Goal: Information Seeking & Learning: Compare options

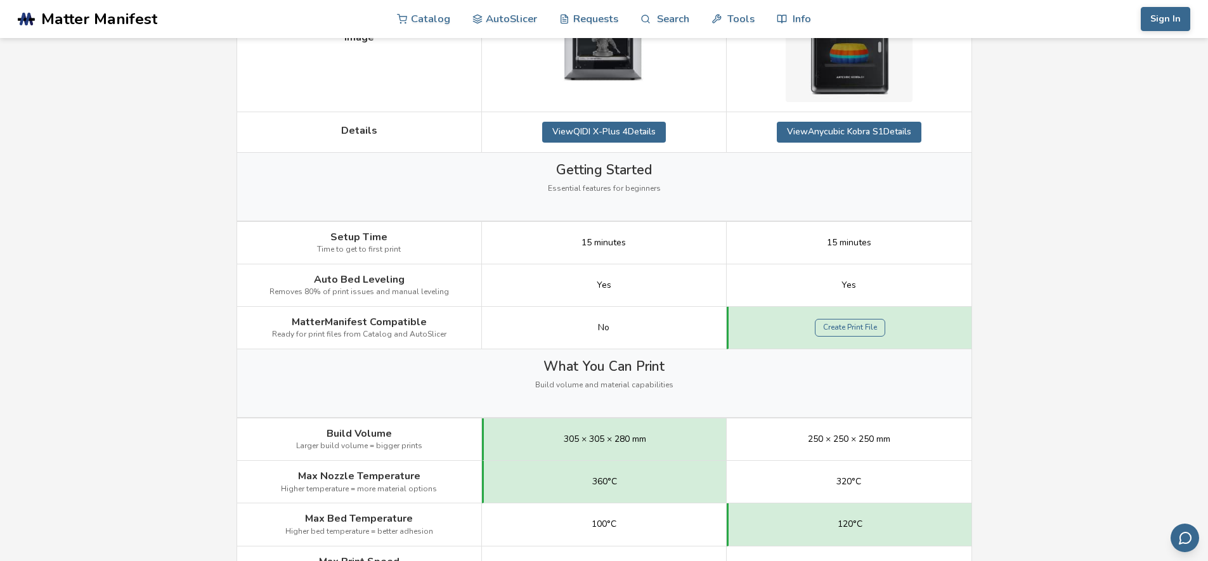
scroll to position [317, 0]
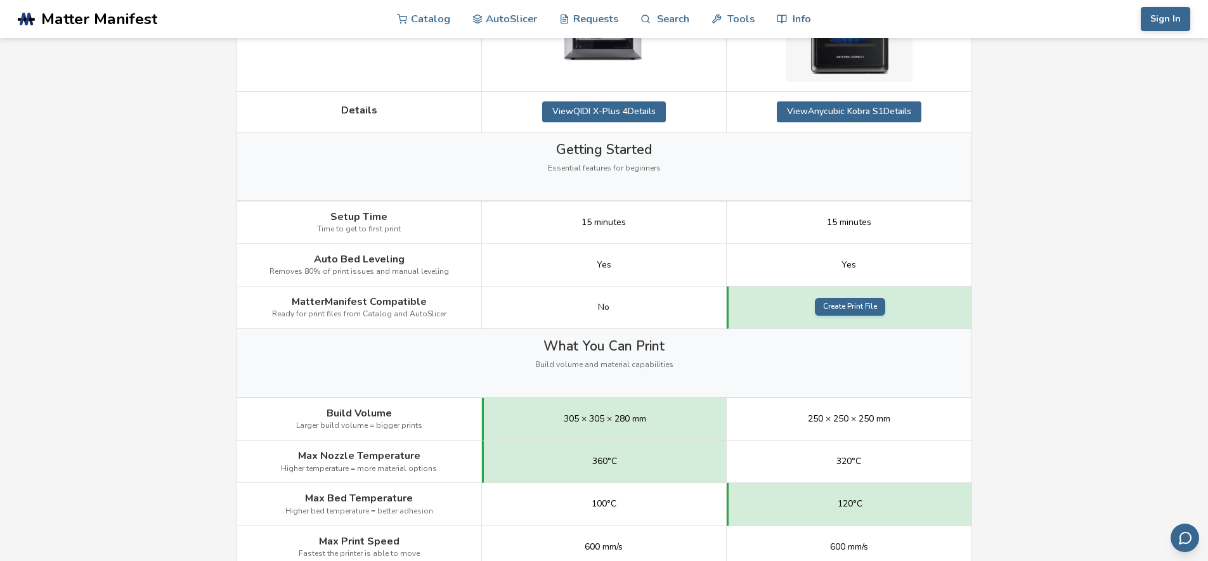
click at [856, 303] on link "Create Print File" at bounding box center [850, 307] width 70 height 18
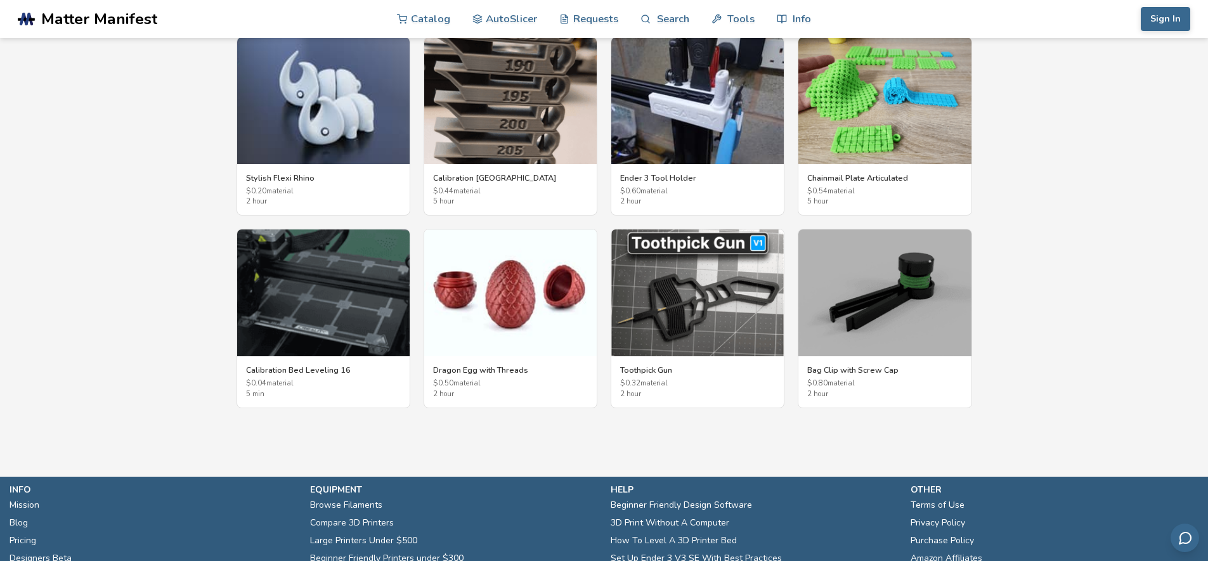
scroll to position [2347, 0]
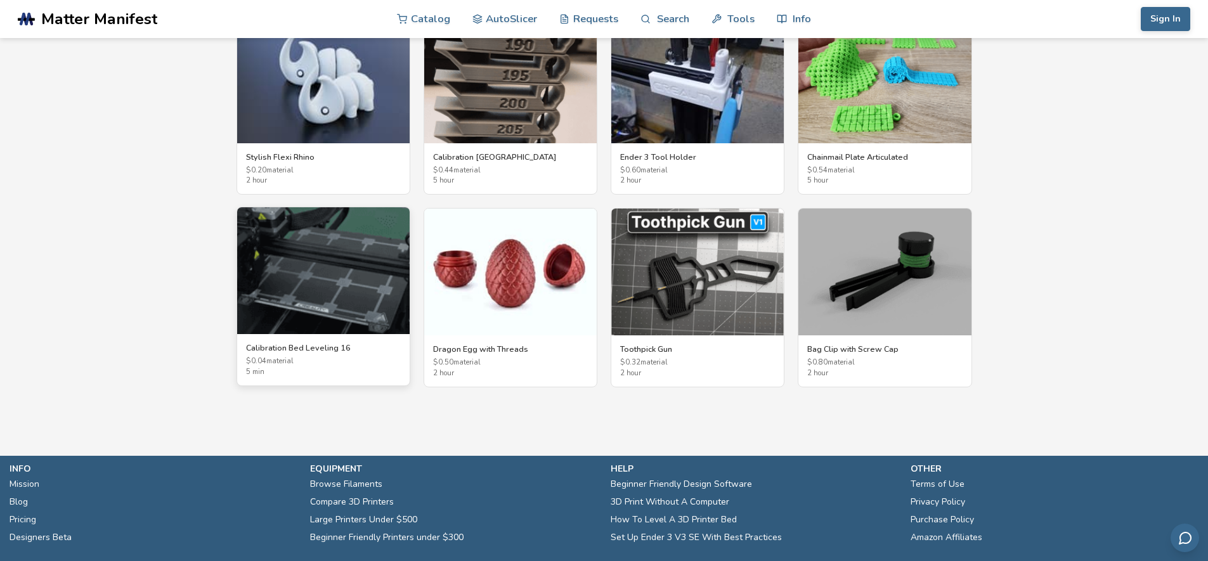
click at [339, 275] on img at bounding box center [323, 270] width 173 height 127
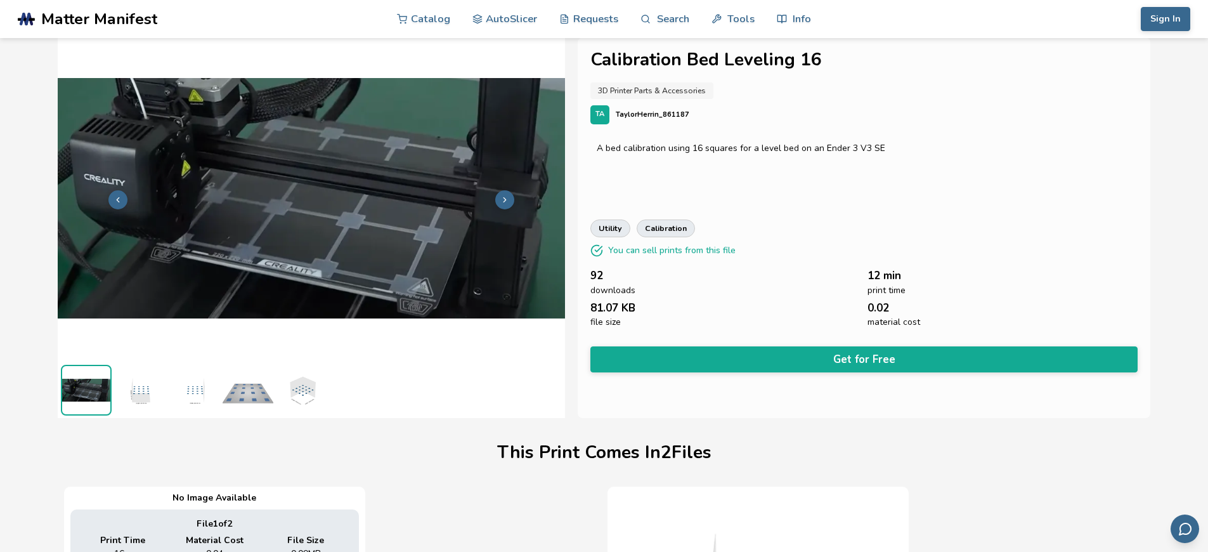
scroll to position [0, 5]
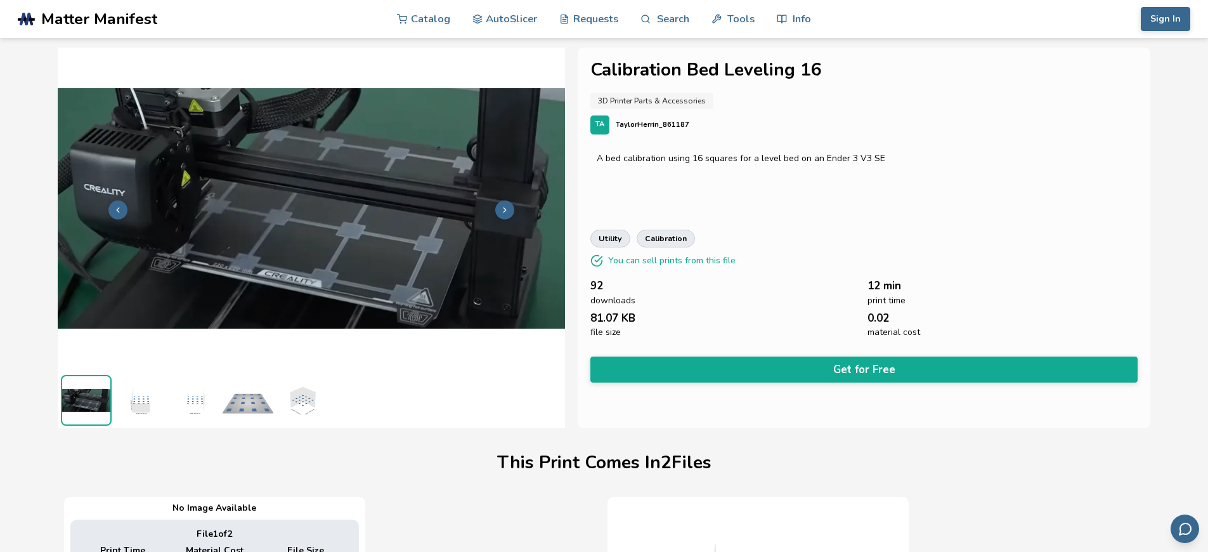
click at [141, 407] on img at bounding box center [140, 400] width 51 height 51
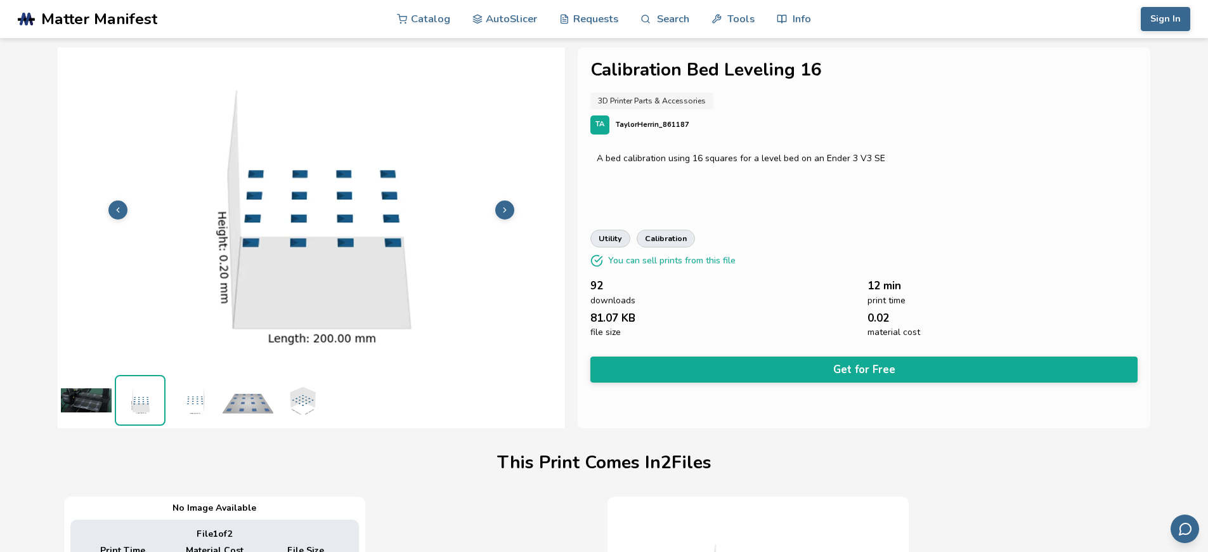
scroll to position [0, 0]
click at [194, 402] on img at bounding box center [194, 400] width 51 height 51
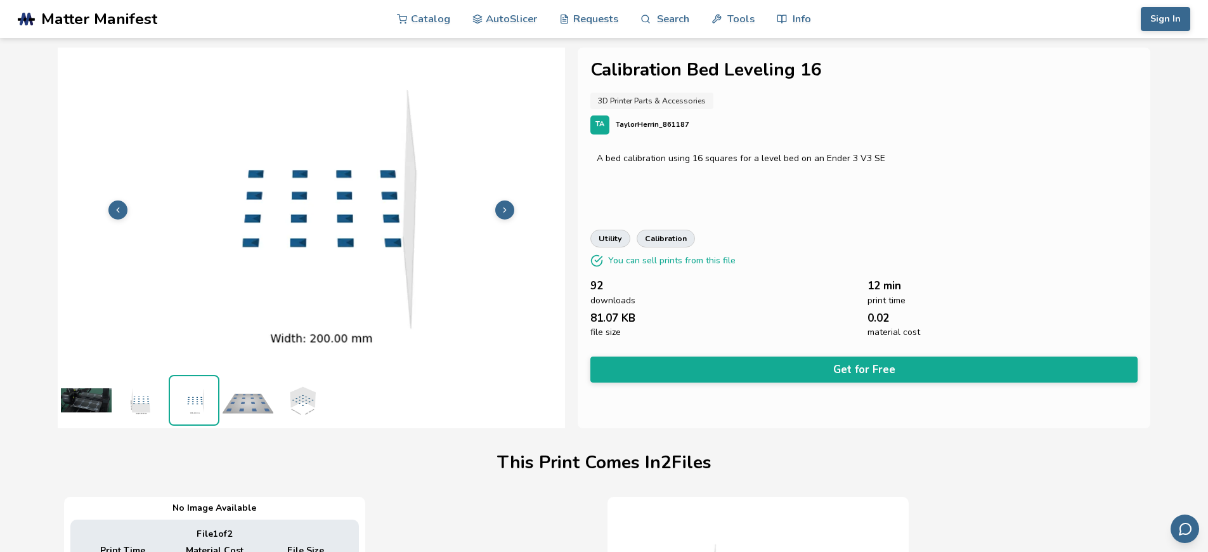
click at [243, 402] on img at bounding box center [248, 400] width 51 height 51
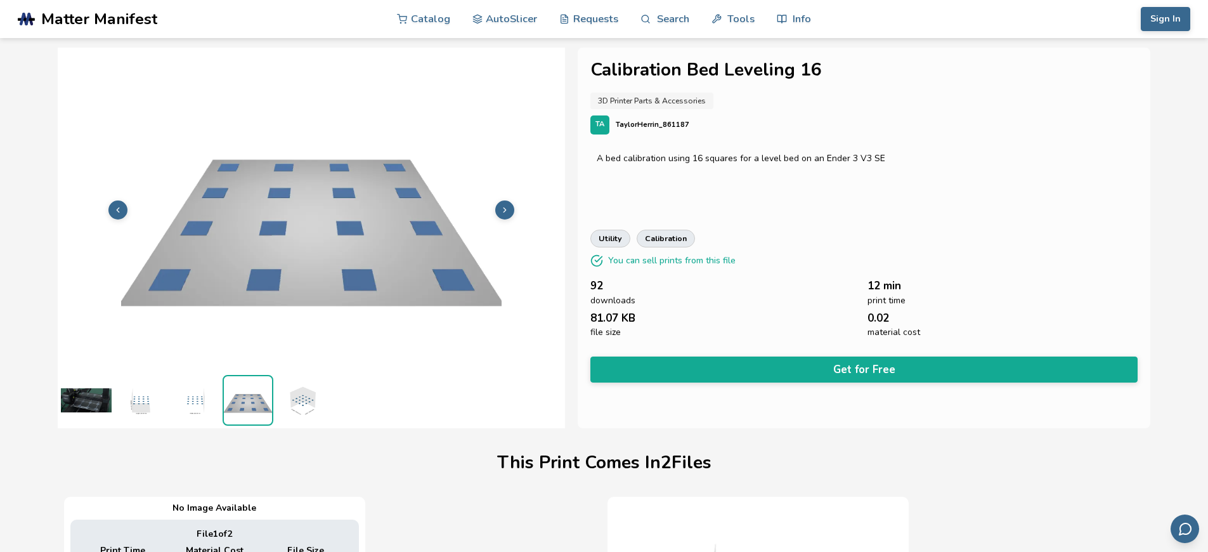
click at [304, 400] on img at bounding box center [302, 400] width 51 height 51
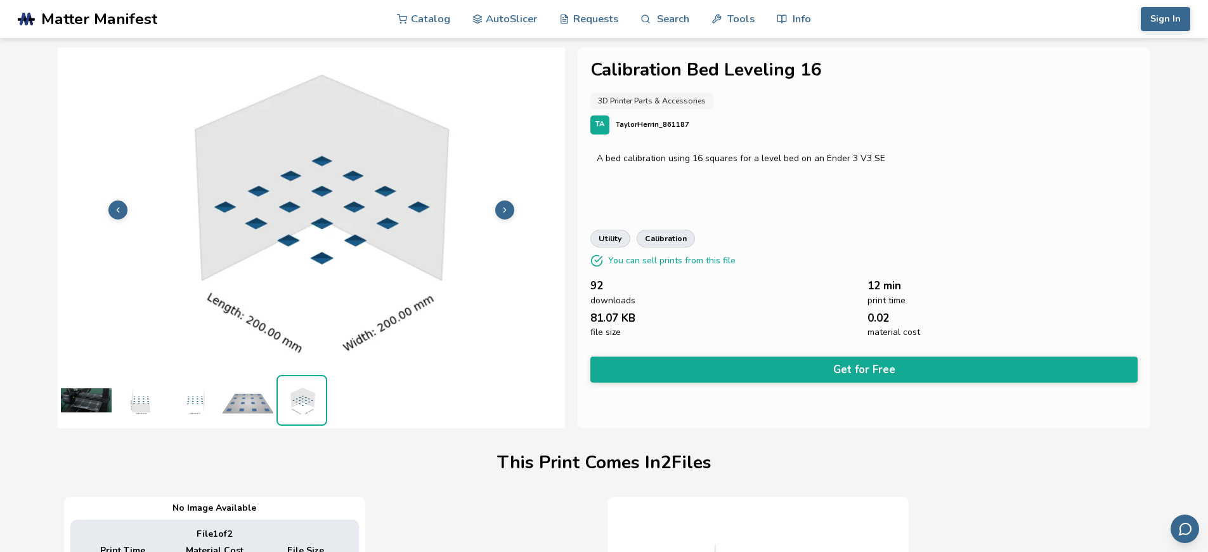
click at [70, 400] on img at bounding box center [86, 400] width 51 height 51
